Goal: Task Accomplishment & Management: Manage account settings

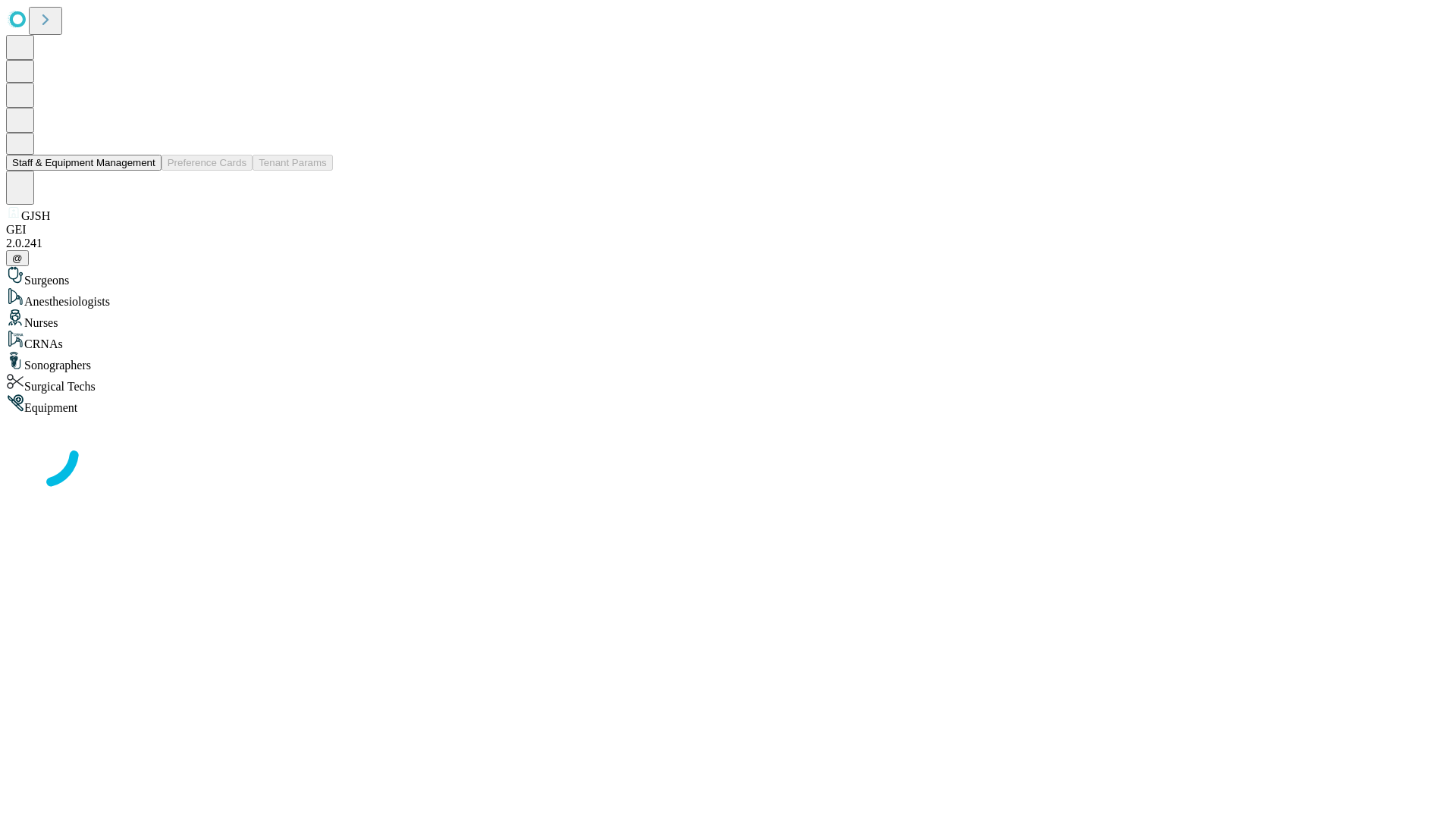
click at [144, 170] on button "Staff & Equipment Management" at bounding box center [84, 163] width 156 height 16
